Goal: Transaction & Acquisition: Purchase product/service

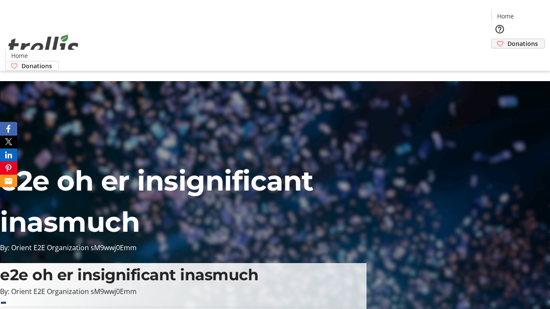
click at [508, 39] on span "Donations" at bounding box center [523, 43] width 31 height 9
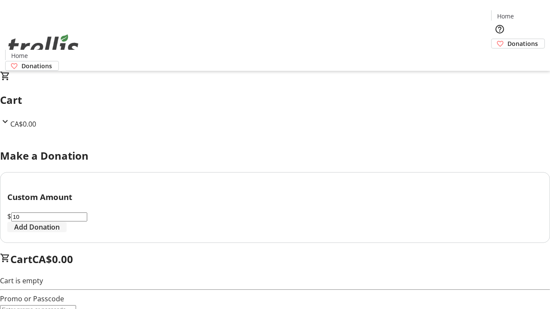
click at [60, 233] on span "Add Donation" at bounding box center [37, 227] width 46 height 10
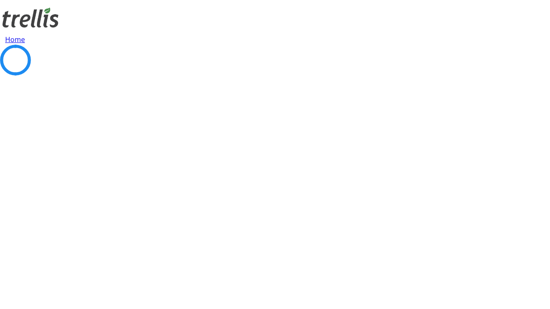
select select "CA"
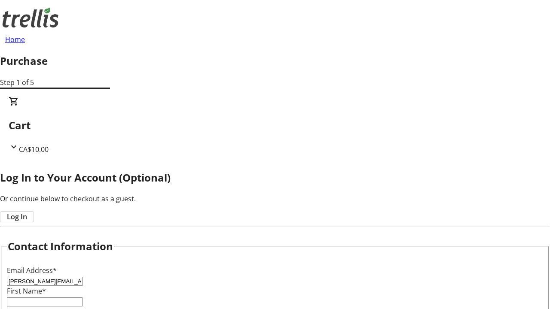
type input "[PERSON_NAME][EMAIL_ADDRESS][DOMAIN_NAME]"
type input "[PERSON_NAME]"
type input "Torphy"
type input "[STREET_ADDRESS][PERSON_NAME]"
type input "Kelowna"
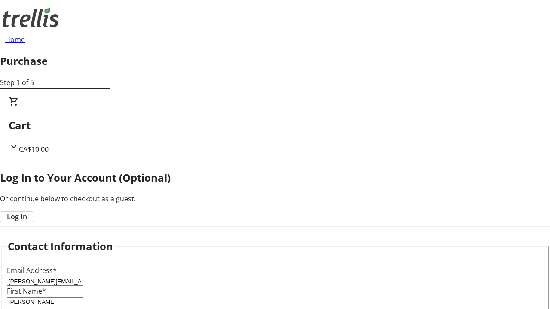
select select "BC"
type input "Kelowna"
type input "V1Y 0C2"
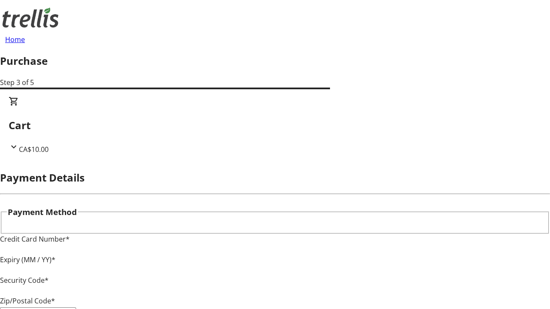
type input "V1Y 0C2"
